Goal: Task Accomplishment & Management: Manage account settings

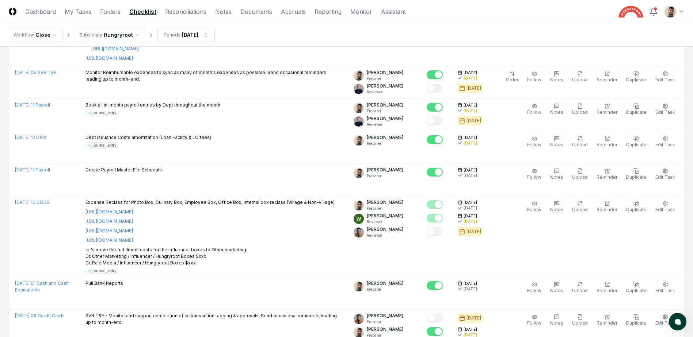
scroll to position [183, 0]
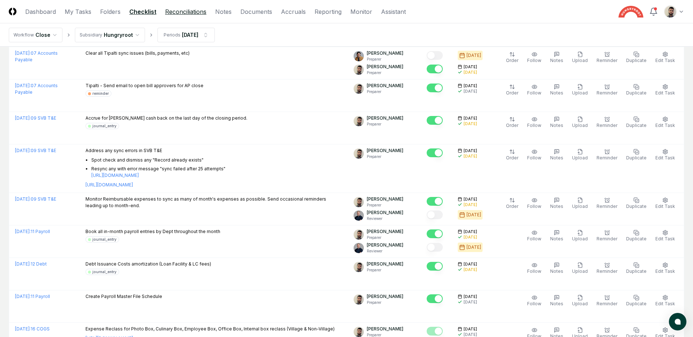
click at [194, 14] on link "Reconciliations" at bounding box center [185, 11] width 41 height 9
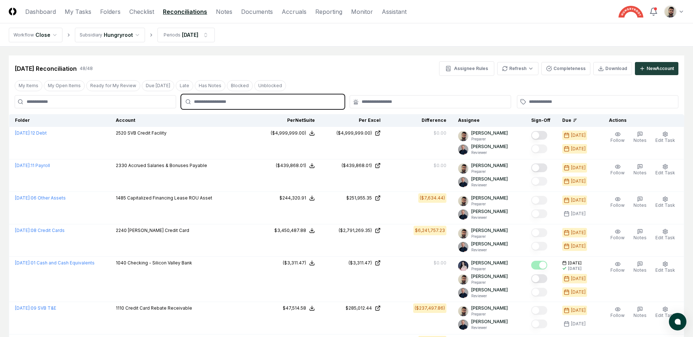
click at [262, 100] on input "text" at bounding box center [266, 102] width 145 height 7
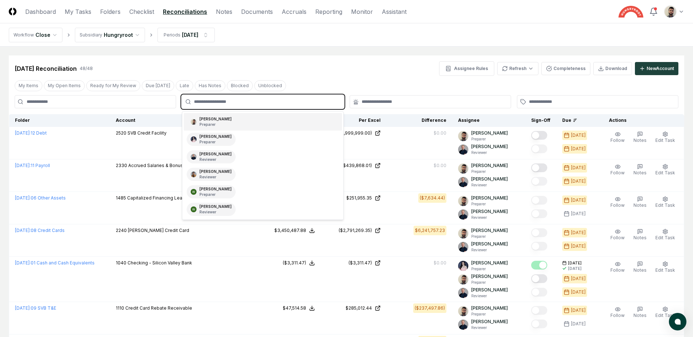
click at [242, 119] on div "[PERSON_NAME] Preparer" at bounding box center [263, 122] width 158 height 18
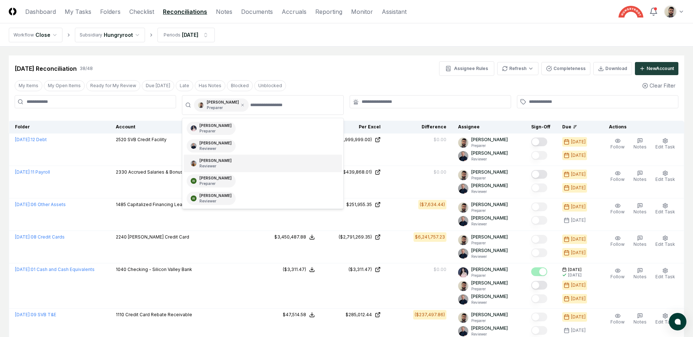
click at [411, 72] on div "[DATE] Reconciliation 38 / 48 Assignee Rules Refresh Completeness Download New …" at bounding box center [346, 68] width 663 height 15
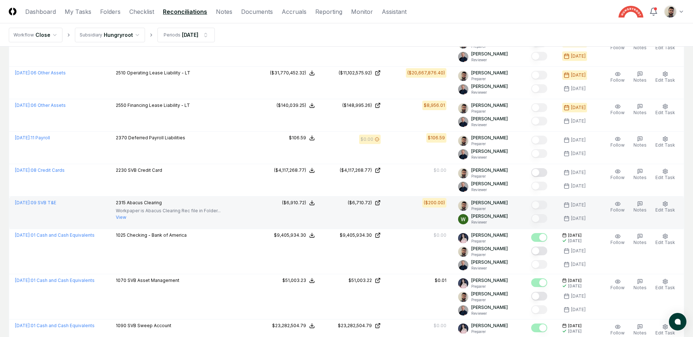
scroll to position [402, 0]
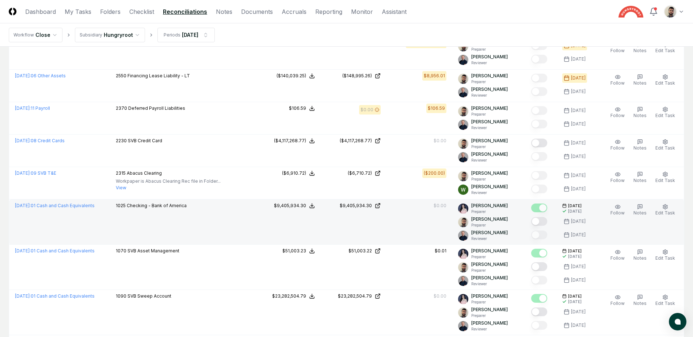
click at [542, 220] on button "Mark complete" at bounding box center [539, 221] width 16 height 9
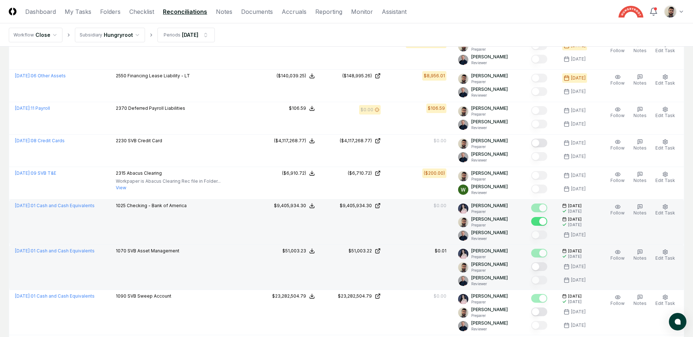
click at [547, 265] on button "Mark complete" at bounding box center [539, 267] width 16 height 9
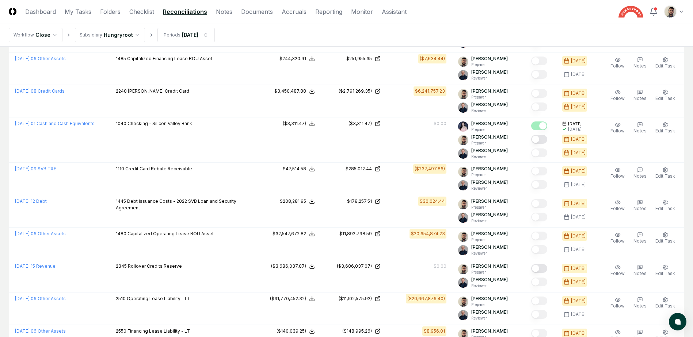
scroll to position [0, 0]
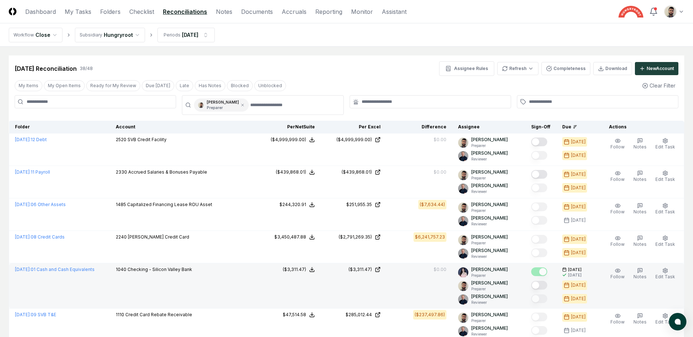
click at [544, 282] on button "Mark complete" at bounding box center [539, 285] width 16 height 9
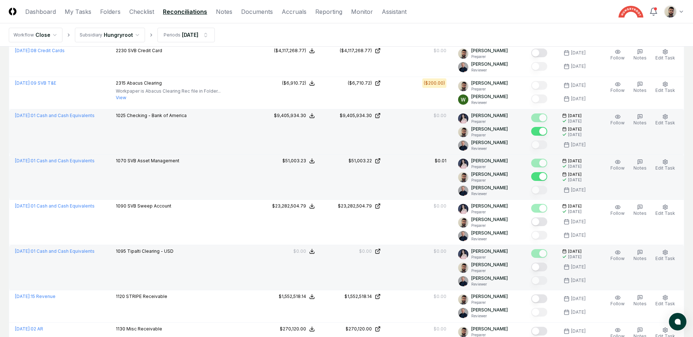
scroll to position [511, 0]
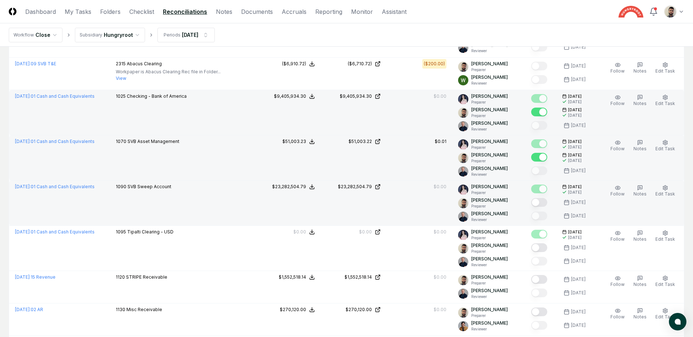
click at [547, 201] on button "Mark complete" at bounding box center [539, 202] width 16 height 9
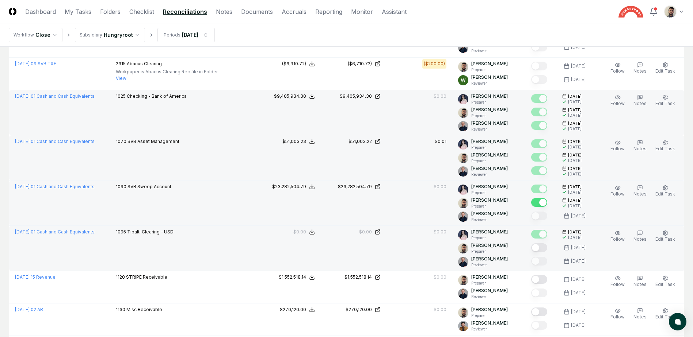
click at [547, 249] on button "Mark complete" at bounding box center [539, 248] width 16 height 9
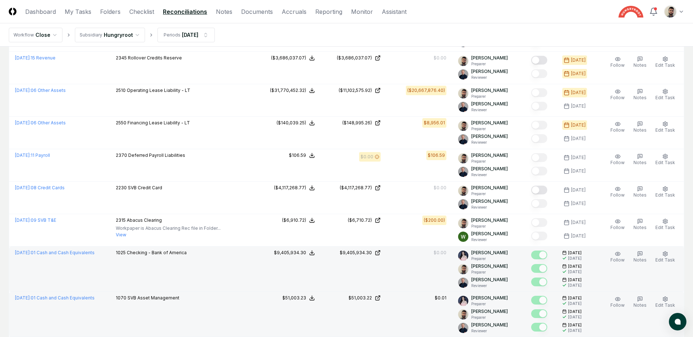
scroll to position [358, 0]
